Goal: Task Accomplishment & Management: Manage account settings

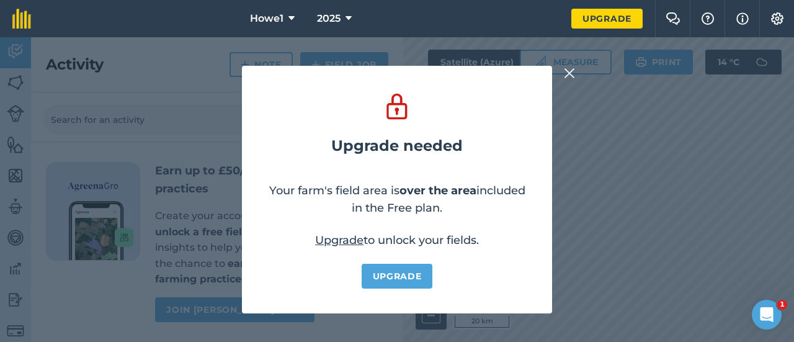
click at [572, 73] on img at bounding box center [569, 73] width 11 height 15
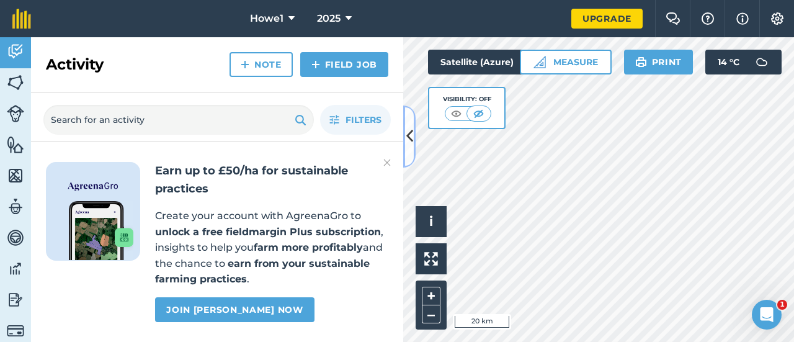
click at [410, 145] on icon at bounding box center [409, 136] width 7 height 22
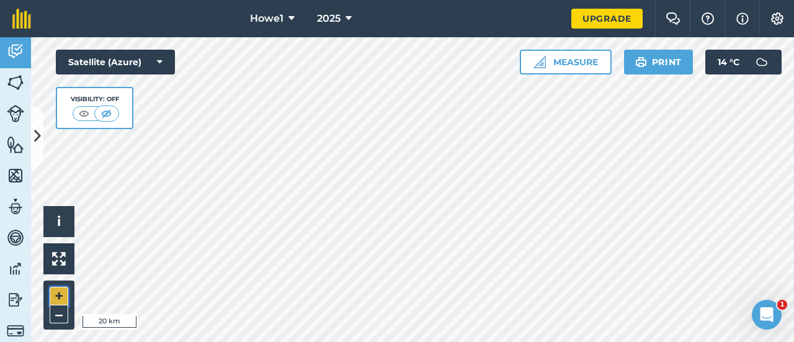
click at [60, 292] on button "+" at bounding box center [59, 295] width 19 height 19
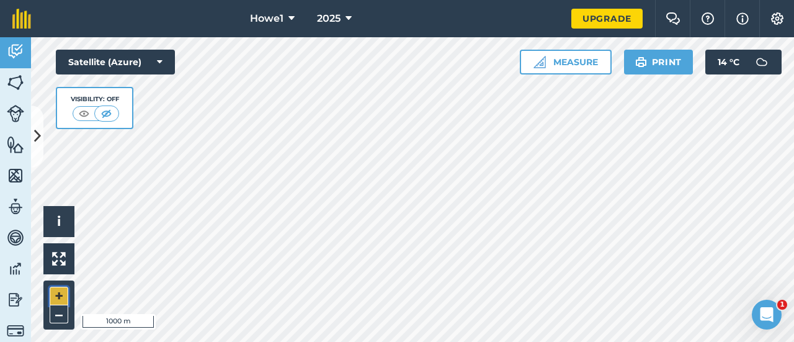
click at [60, 292] on button "+" at bounding box center [59, 295] width 19 height 19
click at [61, 294] on button "+" at bounding box center [59, 295] width 19 height 19
click at [56, 294] on button "+" at bounding box center [59, 295] width 19 height 19
click at [58, 313] on button "–" at bounding box center [59, 314] width 19 height 18
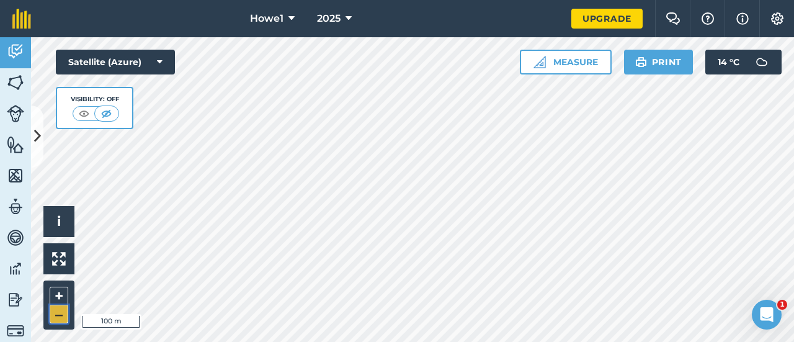
click at [58, 313] on button "–" at bounding box center [59, 314] width 19 height 18
click at [557, 55] on button "Measure" at bounding box center [566, 62] width 92 height 25
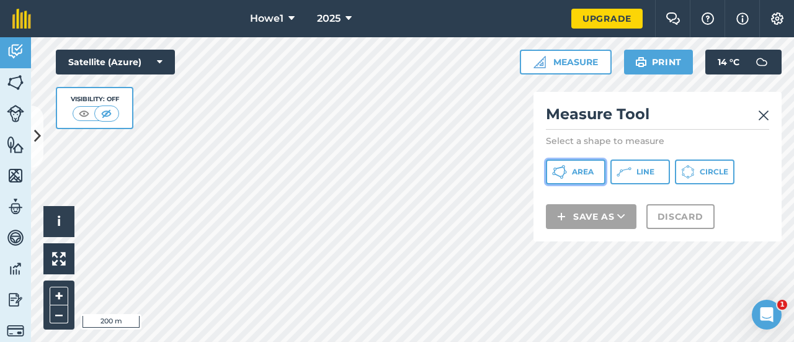
click at [591, 175] on span "Area" at bounding box center [583, 172] width 22 height 10
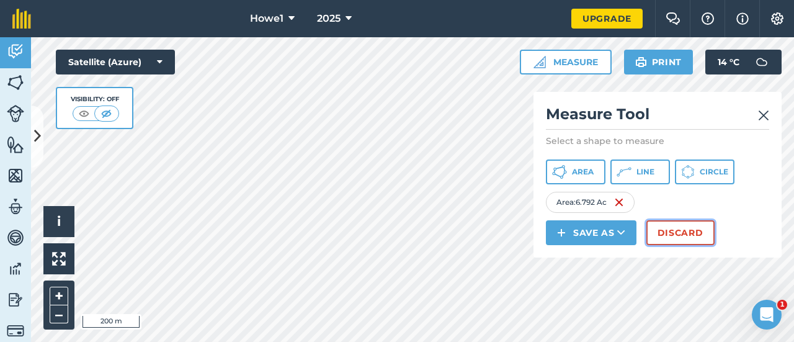
click at [666, 228] on button "Discard" at bounding box center [680, 232] width 68 height 25
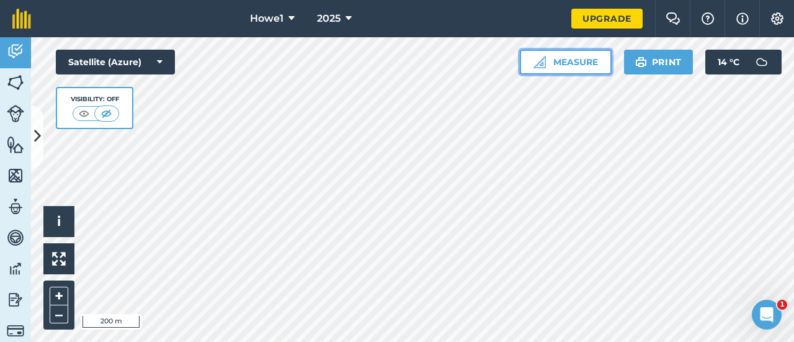
click at [575, 65] on button "Measure" at bounding box center [566, 62] width 92 height 25
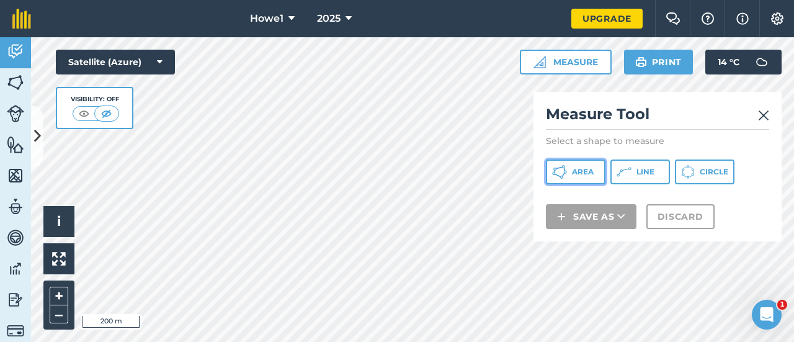
click at [579, 169] on span "Area" at bounding box center [583, 172] width 22 height 10
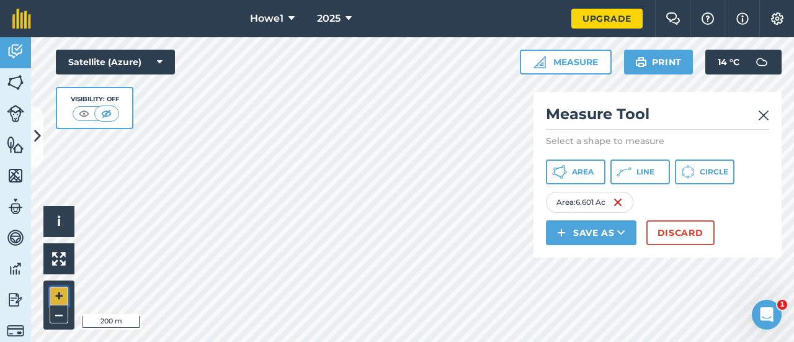
click at [63, 291] on button "+" at bounding box center [59, 295] width 19 height 19
click at [60, 298] on button "+" at bounding box center [59, 295] width 19 height 19
click at [61, 293] on button "+" at bounding box center [59, 295] width 19 height 19
click at [262, 226] on div at bounding box center [412, 189] width 763 height 304
click at [38, 149] on button at bounding box center [37, 136] width 12 height 62
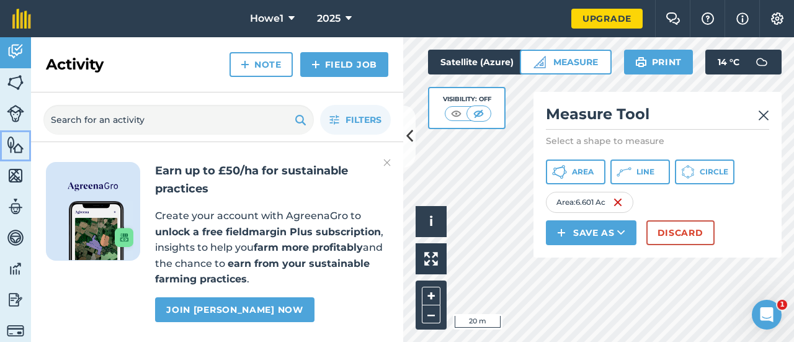
click at [12, 148] on img at bounding box center [15, 144] width 17 height 19
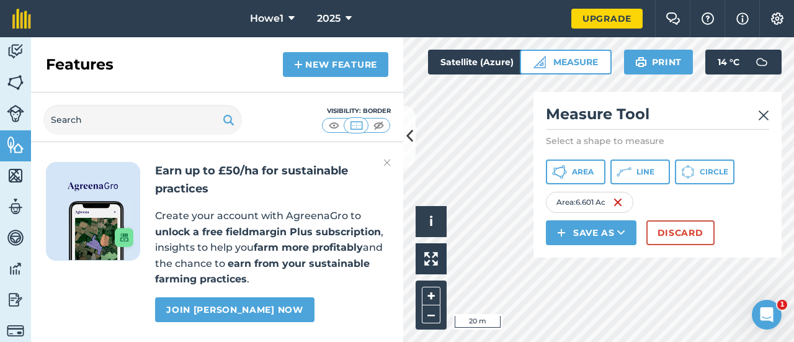
click at [383, 161] on img at bounding box center [386, 162] width 7 height 15
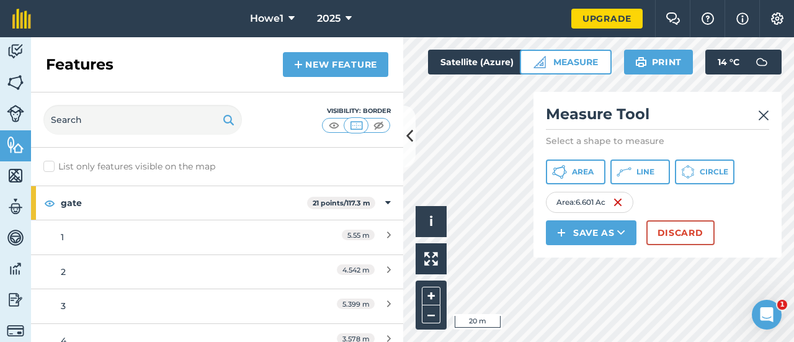
click at [759, 117] on img at bounding box center [763, 115] width 11 height 15
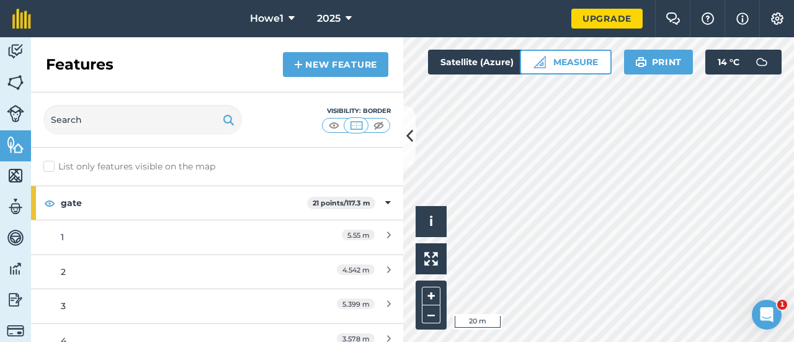
click at [48, 167] on label "List only features visible on the map" at bounding box center [129, 166] width 172 height 13
click at [48, 167] on input "List only features visible on the map" at bounding box center [47, 164] width 8 height 8
checkbox input "true"
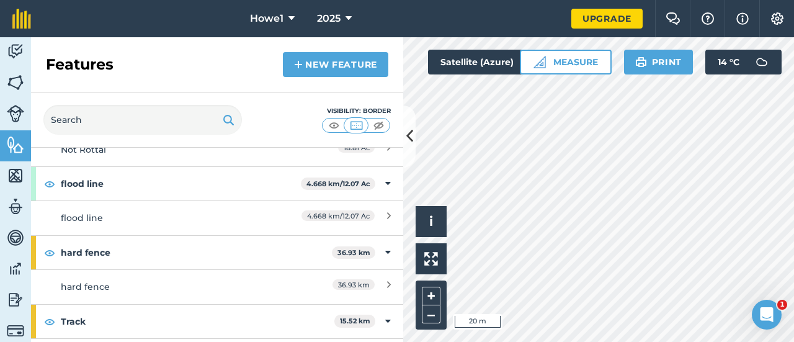
scroll to position [200, 0]
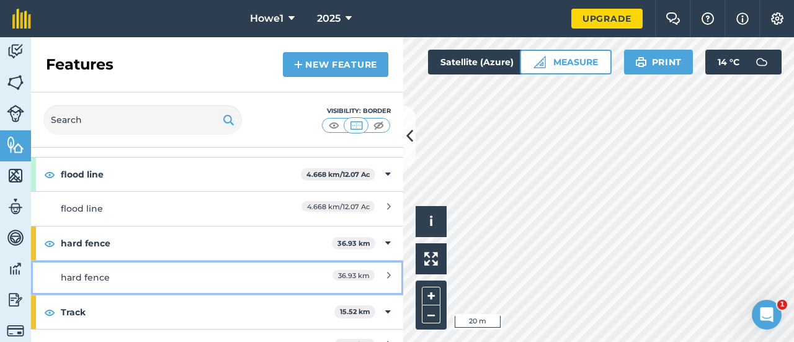
click at [156, 275] on div "hard fence" at bounding box center [171, 277] width 220 height 14
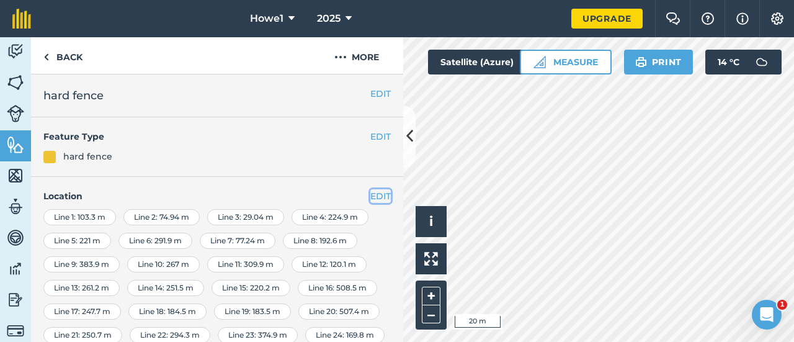
click at [372, 195] on button "EDIT" at bounding box center [380, 196] width 20 height 14
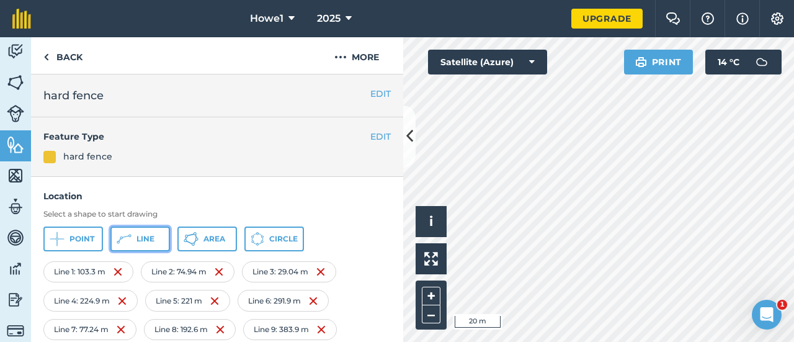
click at [144, 236] on span "Line" at bounding box center [145, 239] width 18 height 10
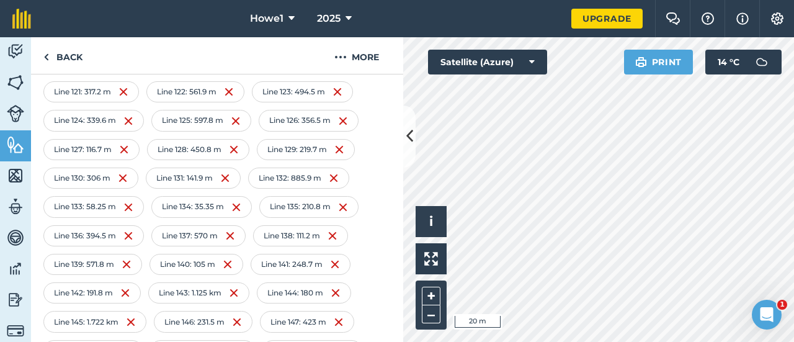
scroll to position [1490, 0]
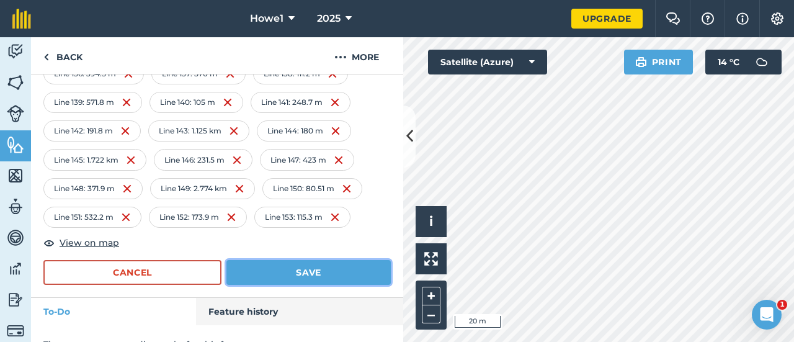
click at [306, 260] on button "Save" at bounding box center [308, 272] width 164 height 25
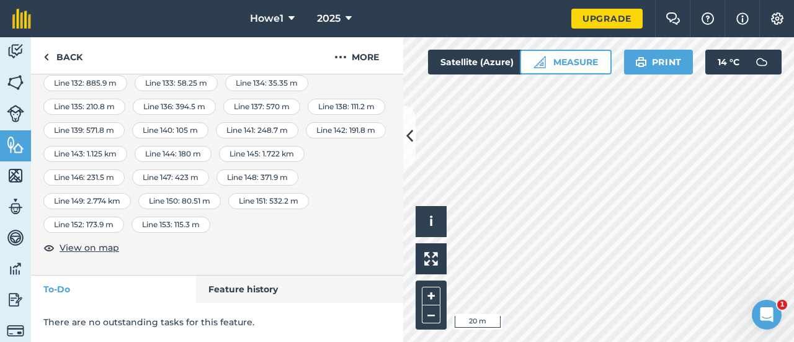
scroll to position [1055, 0]
click at [405, 149] on button at bounding box center [409, 136] width 12 height 62
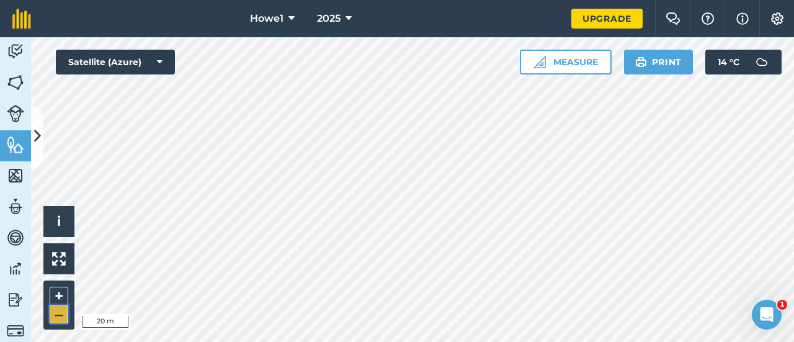
click at [61, 318] on button "–" at bounding box center [59, 314] width 19 height 18
click at [573, 61] on button "Measure" at bounding box center [566, 62] width 92 height 25
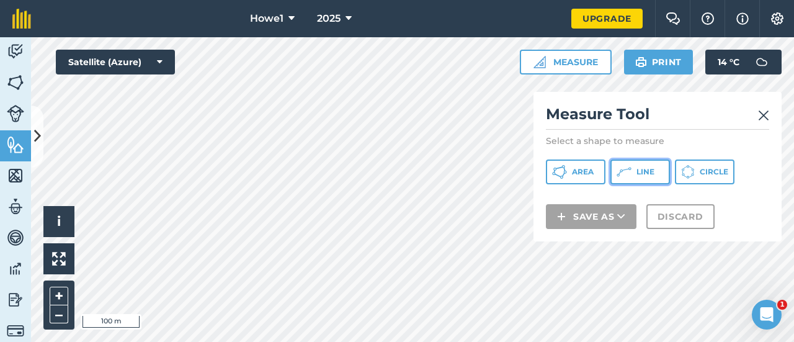
click at [639, 162] on button "Line" at bounding box center [640, 171] width 60 height 25
